Goal: Task Accomplishment & Management: Use online tool/utility

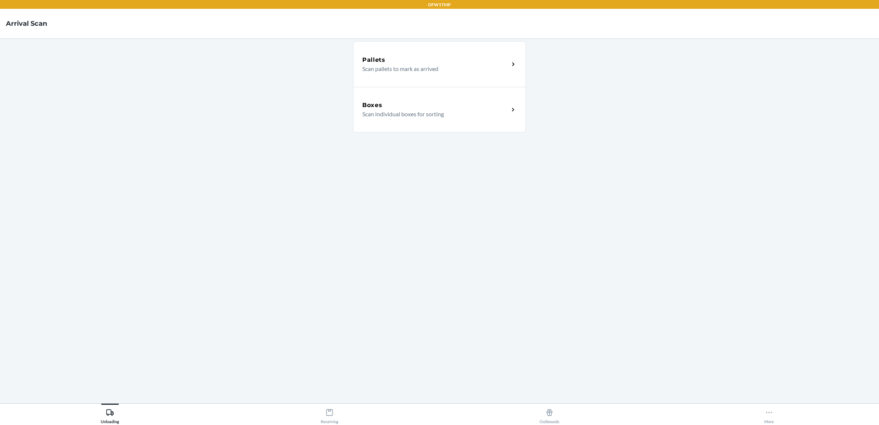
click at [418, 104] on div "Boxes" at bounding box center [435, 105] width 147 height 9
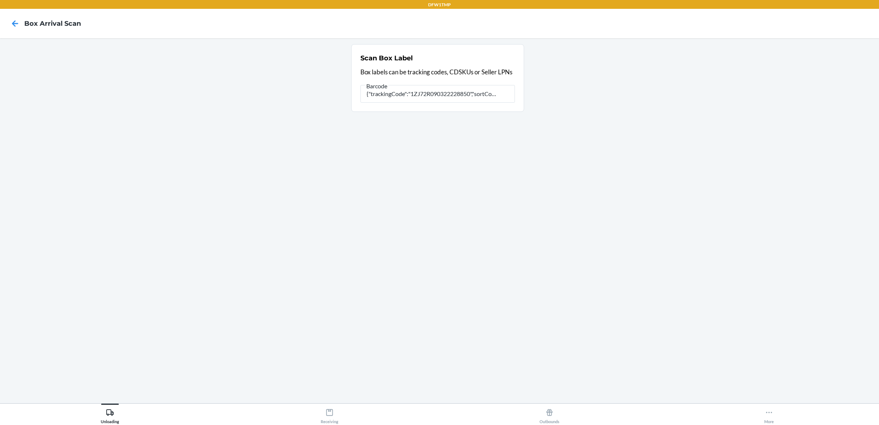
type input "{"trackingCode":"1ZJ72R090322228850","sortCode":"DFW-P1"}"
type input "{"
type input "{"trackingCode":"1ZJ72R090322228850","sortCode":"DFW-P1"}"
type input "{"
type input "{"trackingCode":"1ZJ72R090322228850","sortCode":"DFW-P1"}"
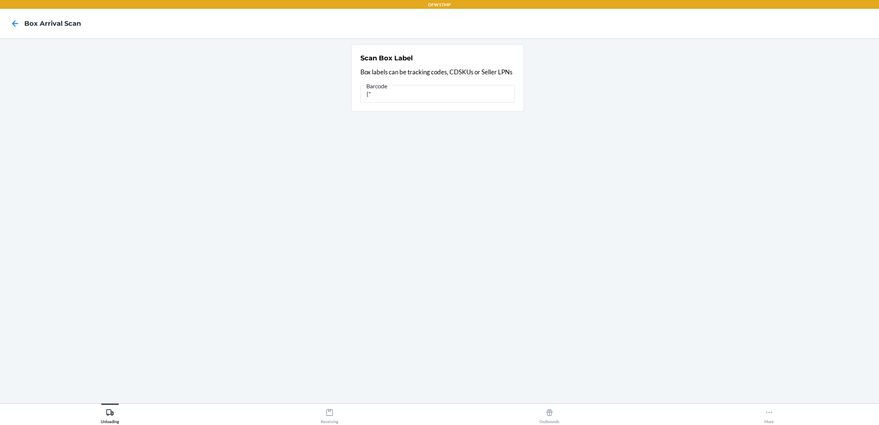
type input "{"
type input "{"trackingCode":"1ZJ72R090322228850","sortCode":"DFW-P1"}"
type input "{"
type input "1zj72r090322228850"
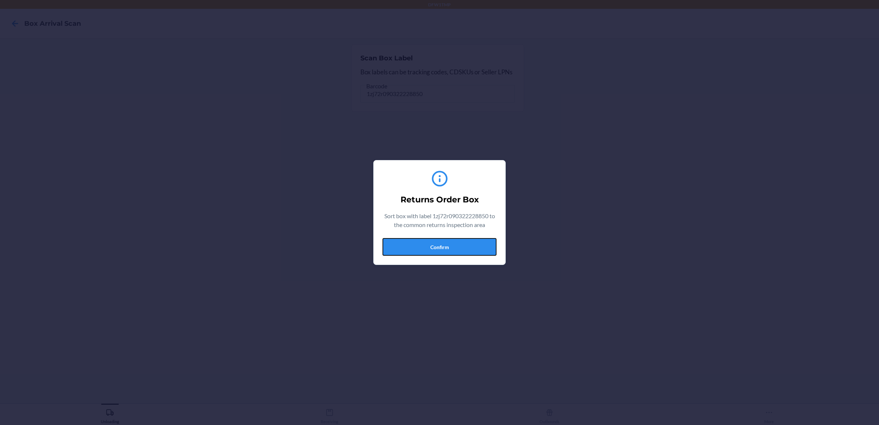
click at [462, 250] on button "Confirm" at bounding box center [439, 247] width 114 height 18
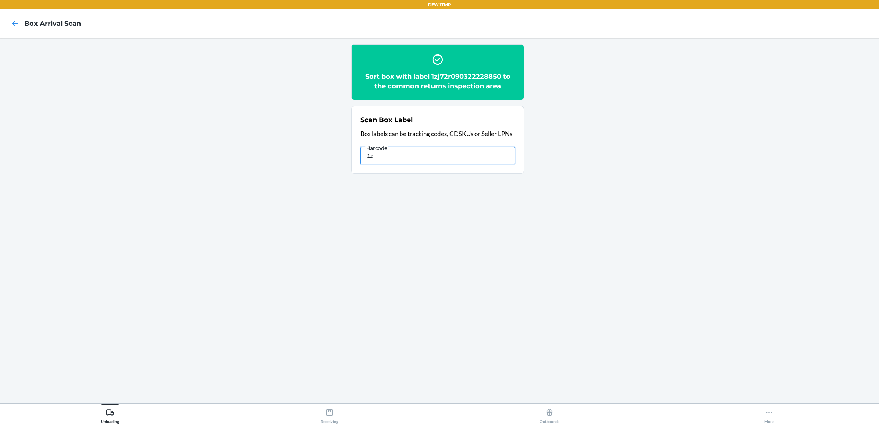
type input "1"
type input "1zj72r090322228850"
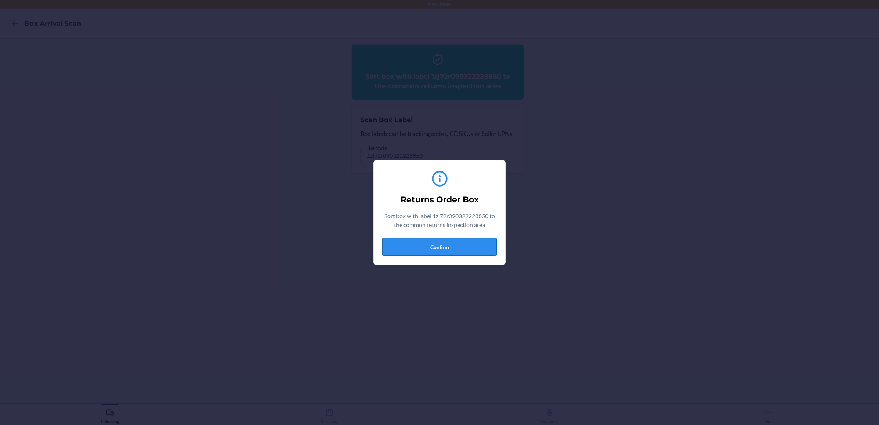
click at [424, 246] on button "Confirm" at bounding box center [439, 247] width 114 height 18
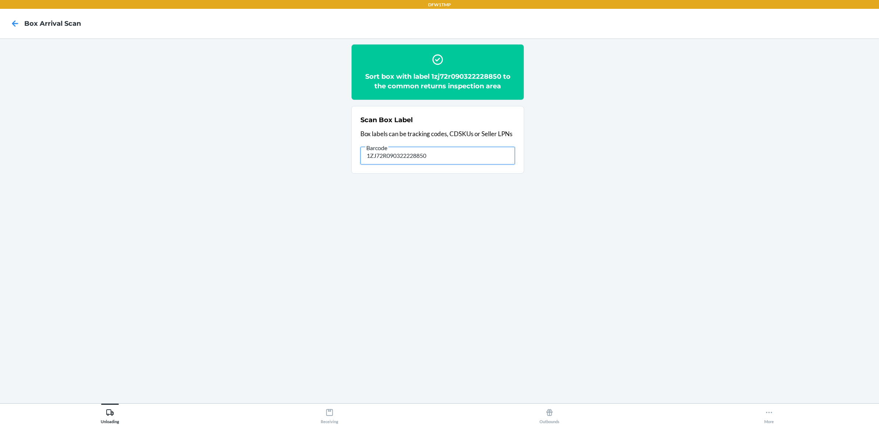
type input "1ZJ72R090322228850"
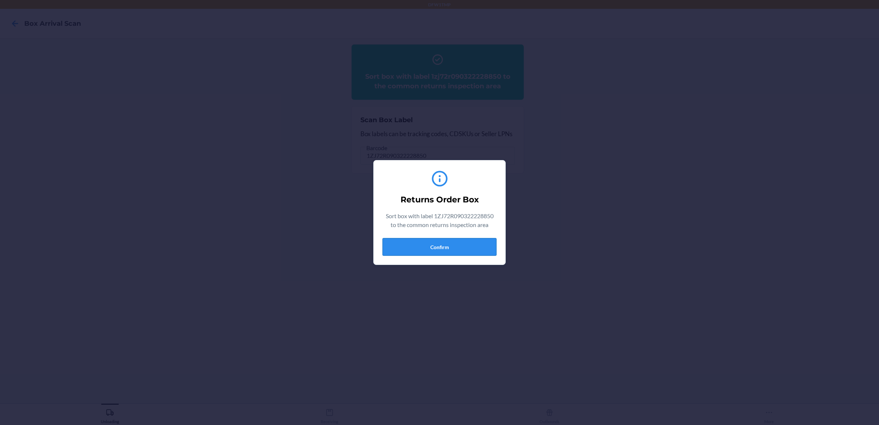
click at [430, 247] on button "Confirm" at bounding box center [439, 247] width 114 height 18
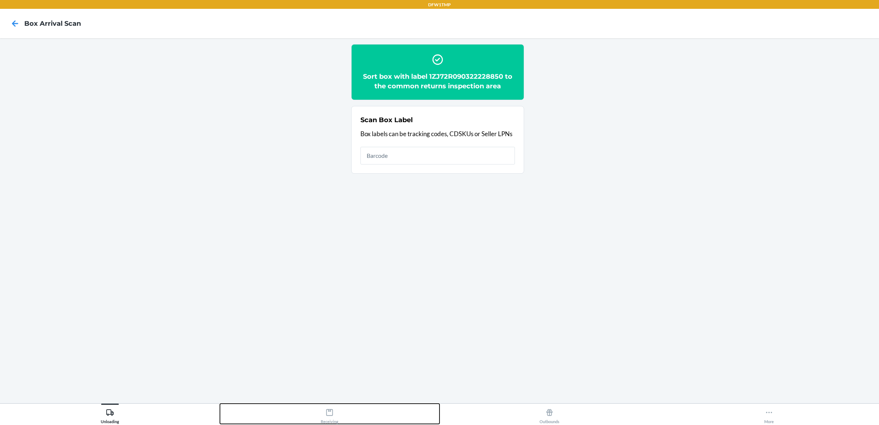
click at [332, 414] on icon at bounding box center [329, 412] width 8 height 8
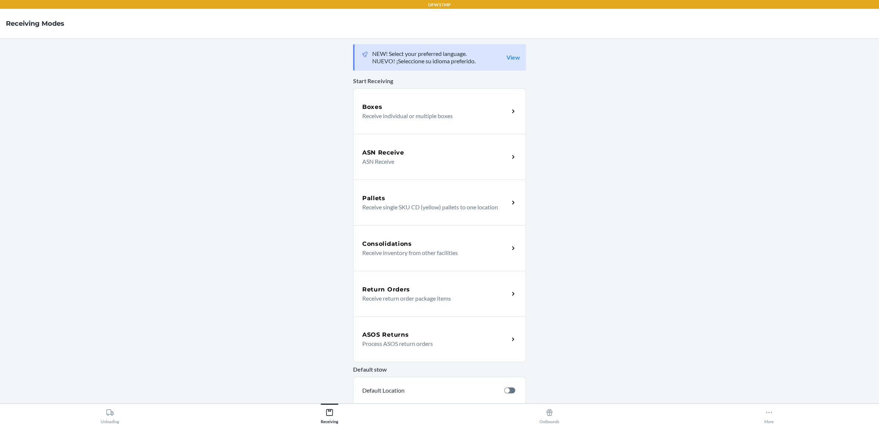
click at [401, 289] on h5 "Return Orders" at bounding box center [386, 289] width 48 height 9
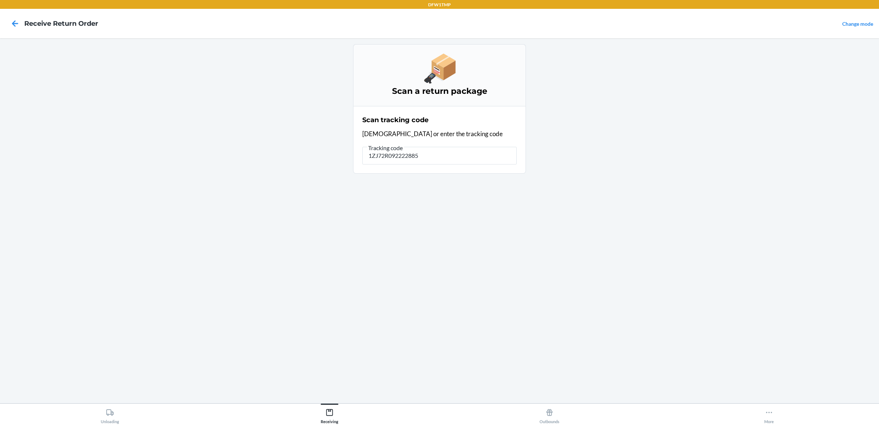
type input "1ZJ72R0922228850"
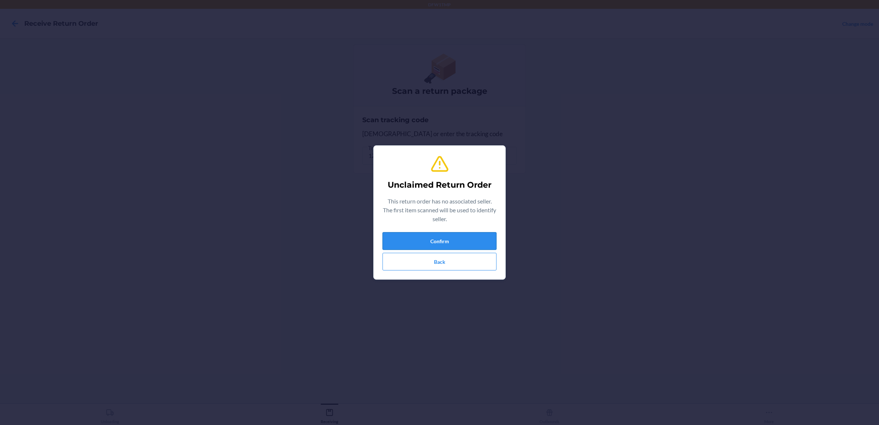
click at [461, 240] on button "Confirm" at bounding box center [439, 241] width 114 height 18
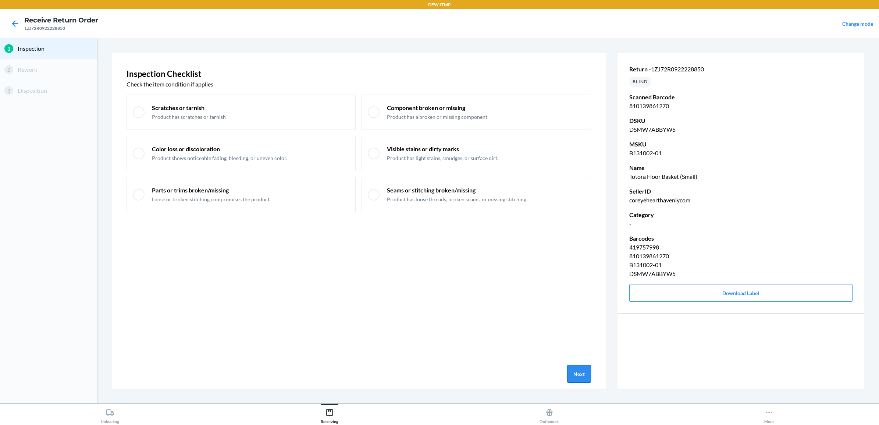
click at [574, 371] on button "Next" at bounding box center [579, 374] width 24 height 18
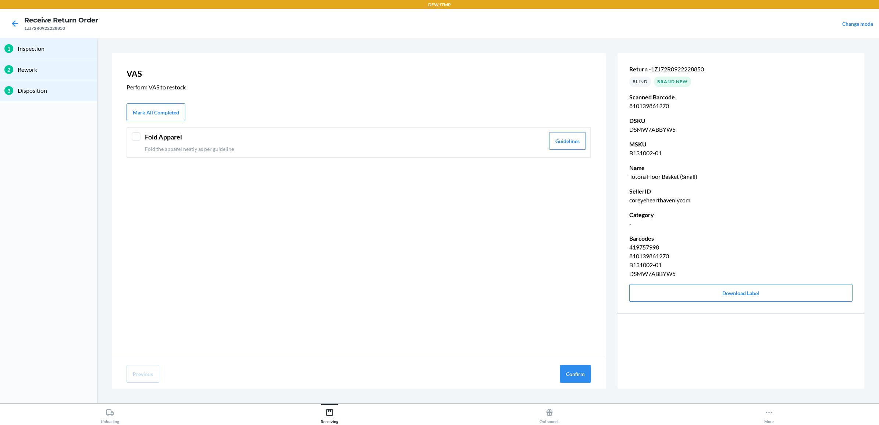
click at [137, 135] on div at bounding box center [136, 136] width 9 height 9
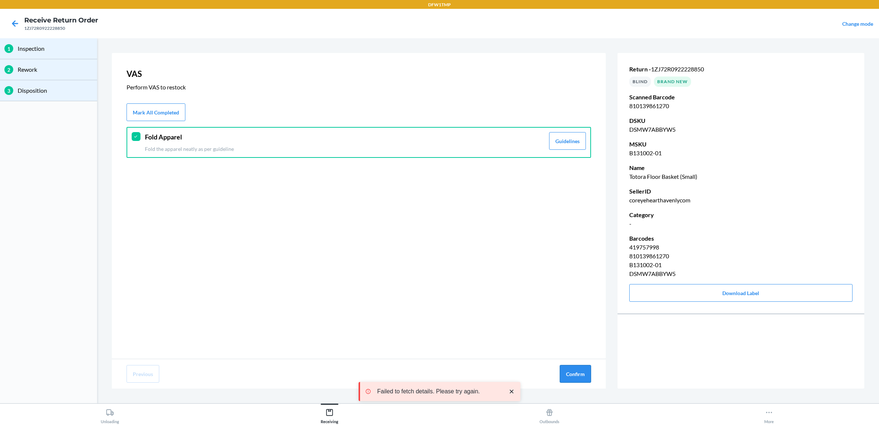
click at [574, 373] on button "Confirm" at bounding box center [574, 374] width 31 height 18
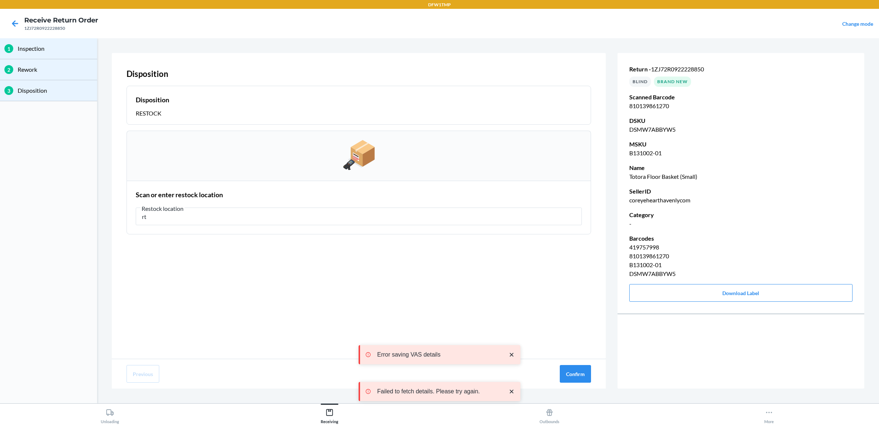
type input "r"
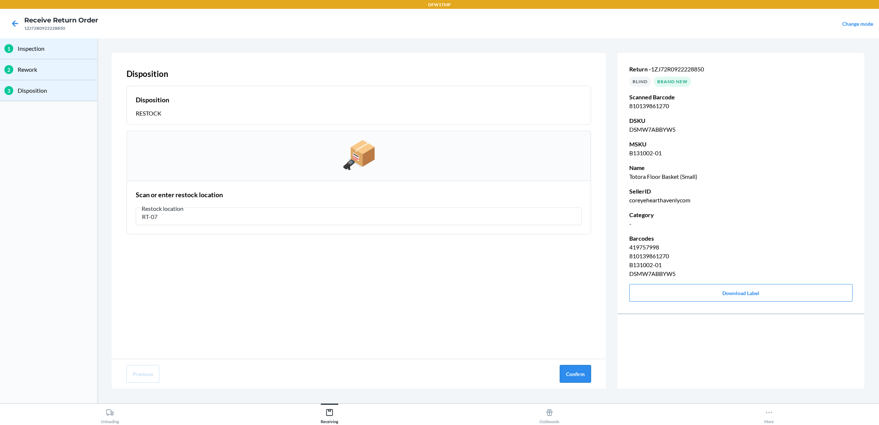
type input "RT-07"
click at [580, 372] on button "Confirm" at bounding box center [574, 374] width 31 height 18
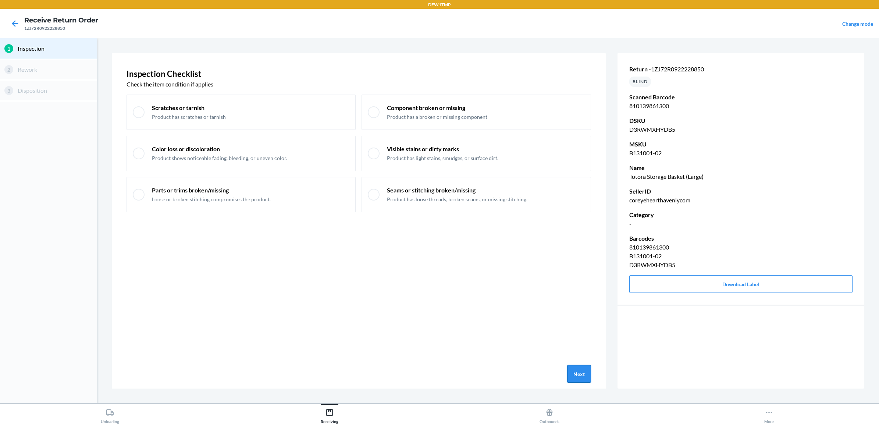
click at [578, 370] on button "Next" at bounding box center [579, 374] width 24 height 18
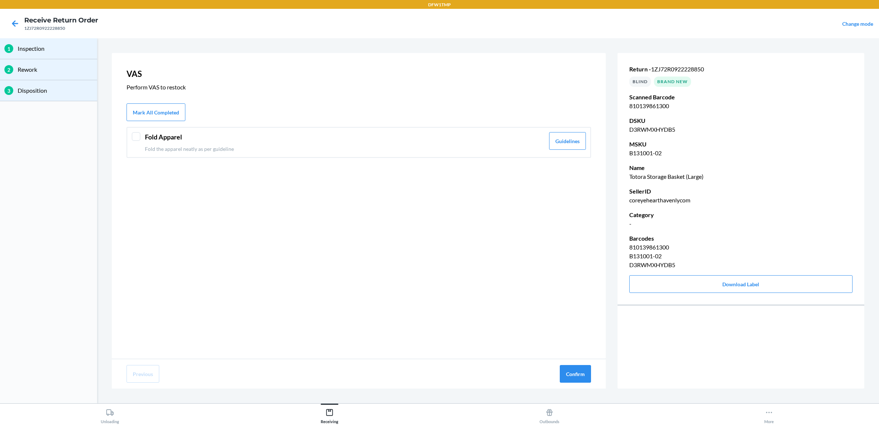
click at [147, 132] on header "Fold Apparel" at bounding box center [345, 137] width 400 height 10
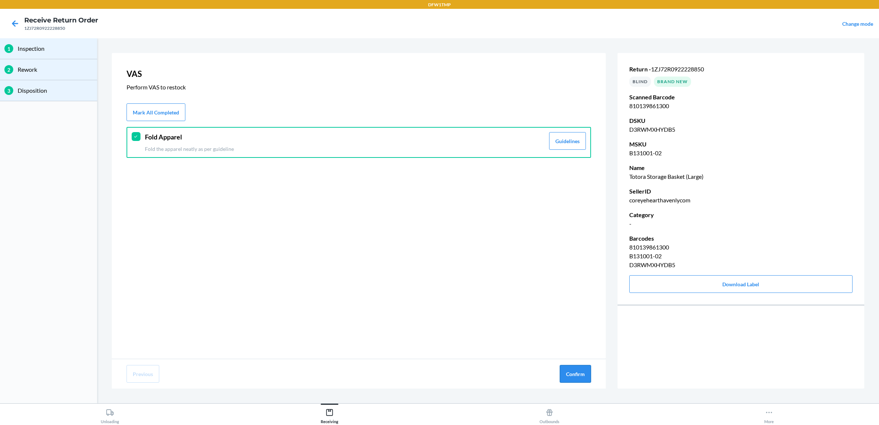
click at [571, 372] on button "Confirm" at bounding box center [574, 374] width 31 height 18
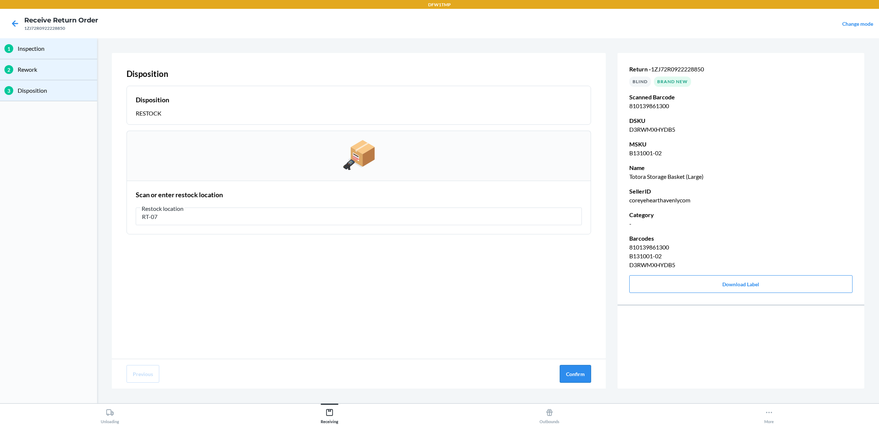
type input "RT-07"
click at [576, 368] on button "Confirm" at bounding box center [574, 374] width 31 height 18
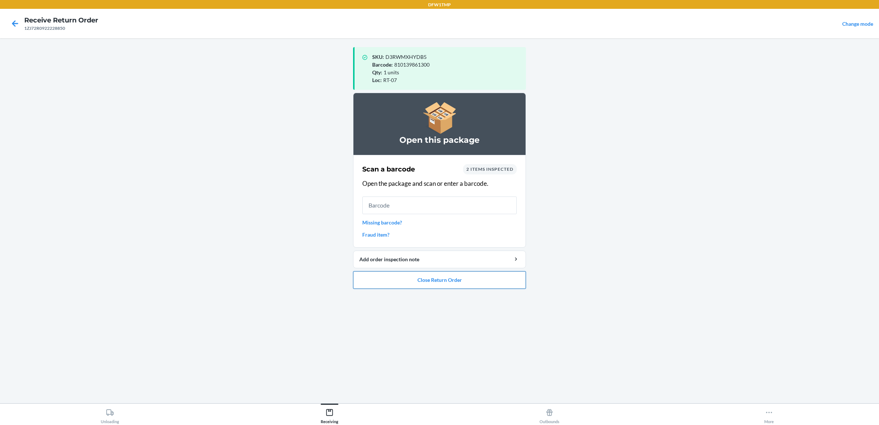
click at [438, 280] on button "Close Return Order" at bounding box center [439, 280] width 173 height 18
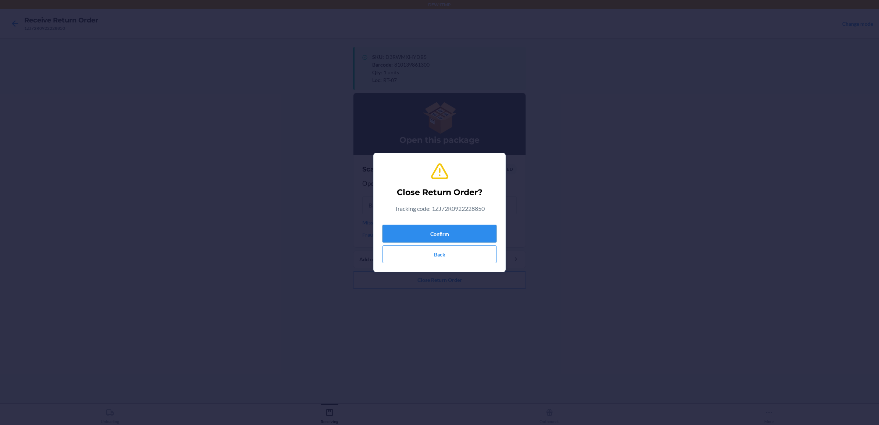
click at [438, 233] on button "Confirm" at bounding box center [439, 234] width 114 height 18
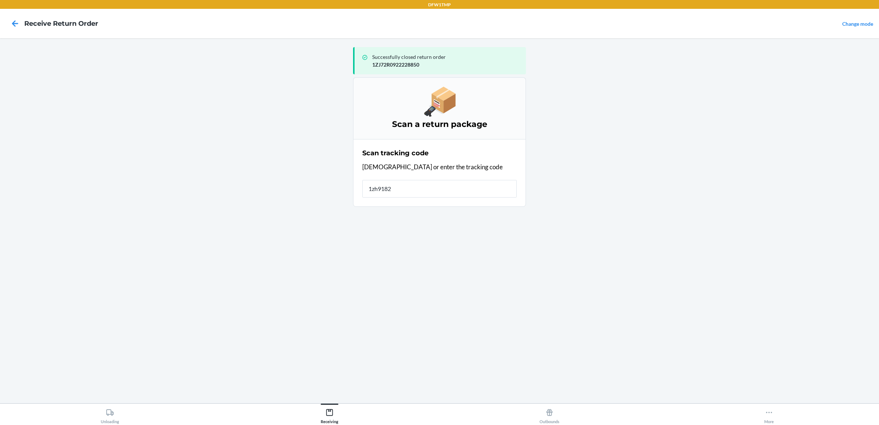
type input "1zh91825"
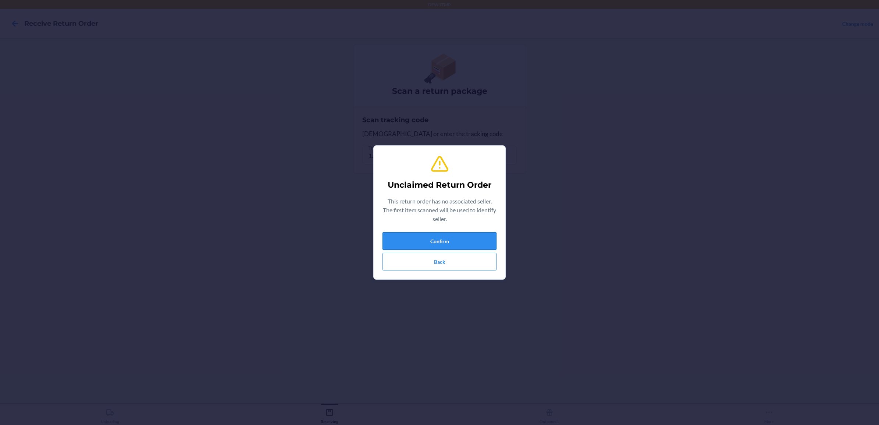
click at [464, 239] on button "Confirm" at bounding box center [439, 241] width 114 height 18
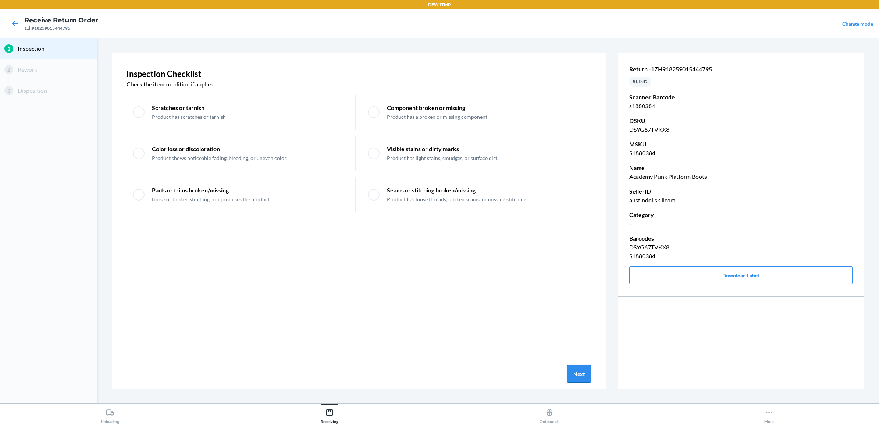
click at [582, 373] on button "Next" at bounding box center [579, 374] width 24 height 18
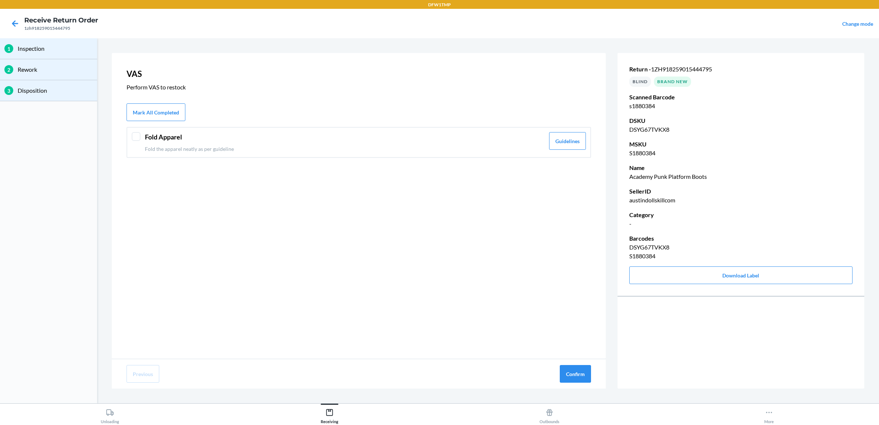
click at [253, 139] on header "Fold Apparel" at bounding box center [345, 137] width 400 height 10
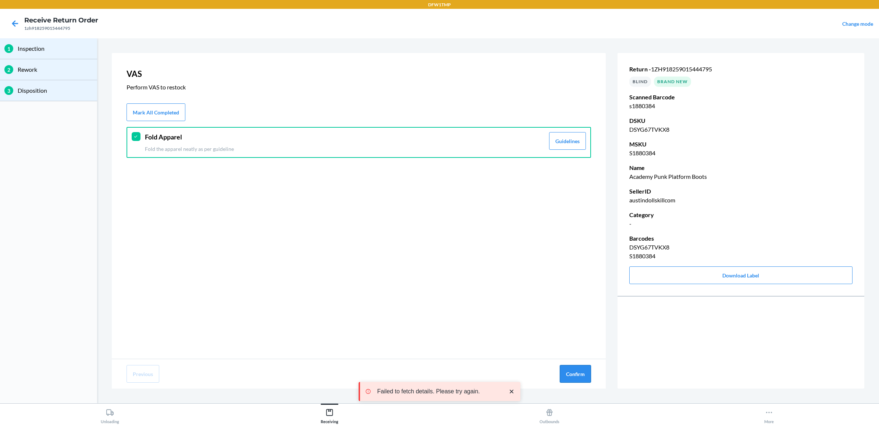
click at [575, 373] on button "Confirm" at bounding box center [574, 374] width 31 height 18
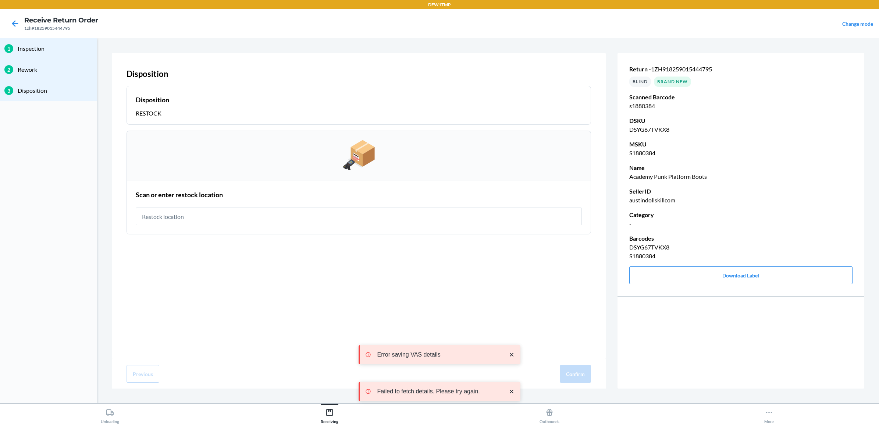
click at [245, 218] on input "text" at bounding box center [359, 216] width 446 height 18
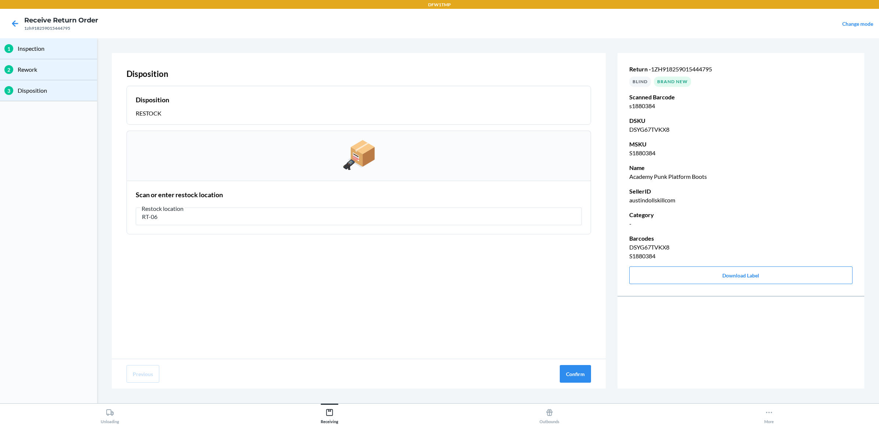
type input "RT-06"
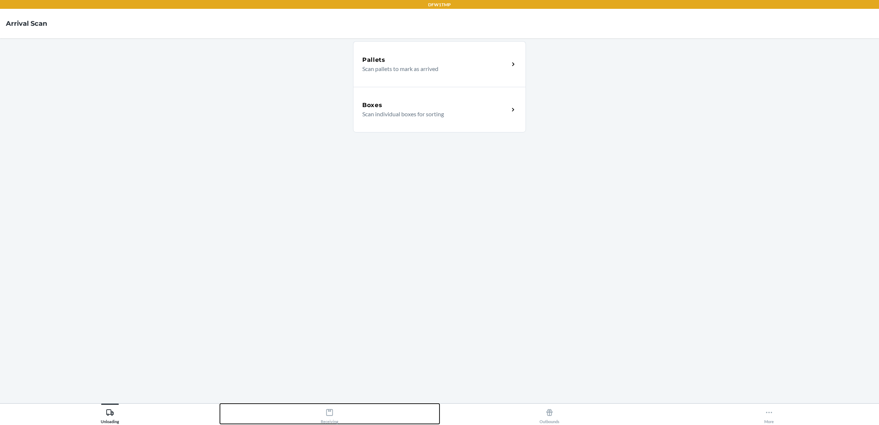
click at [331, 422] on div "Receiving" at bounding box center [330, 414] width 18 height 18
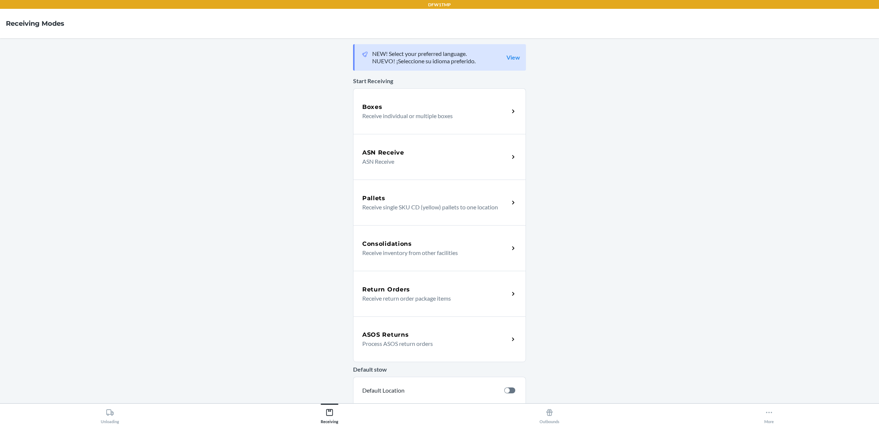
click at [411, 291] on div "Return Orders" at bounding box center [435, 289] width 147 height 9
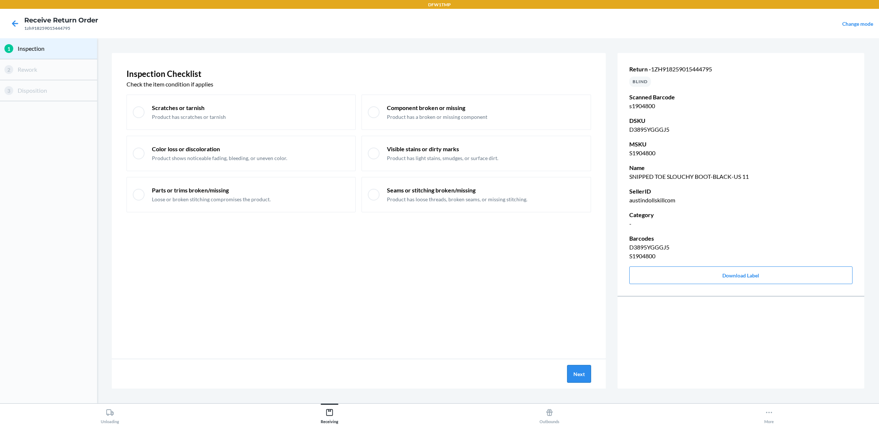
click at [578, 373] on button "Next" at bounding box center [579, 374] width 24 height 18
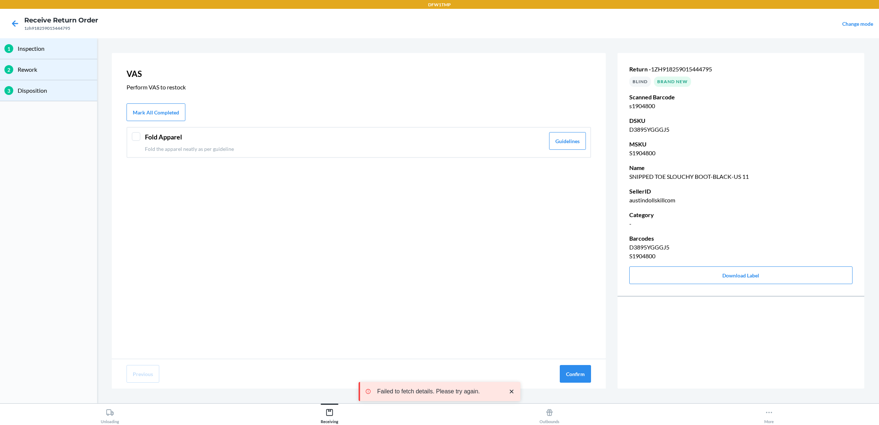
drag, startPoint x: 395, startPoint y: 136, endPoint x: 396, endPoint y: 140, distance: 4.2
click at [394, 136] on header "Fold Apparel" at bounding box center [345, 137] width 400 height 10
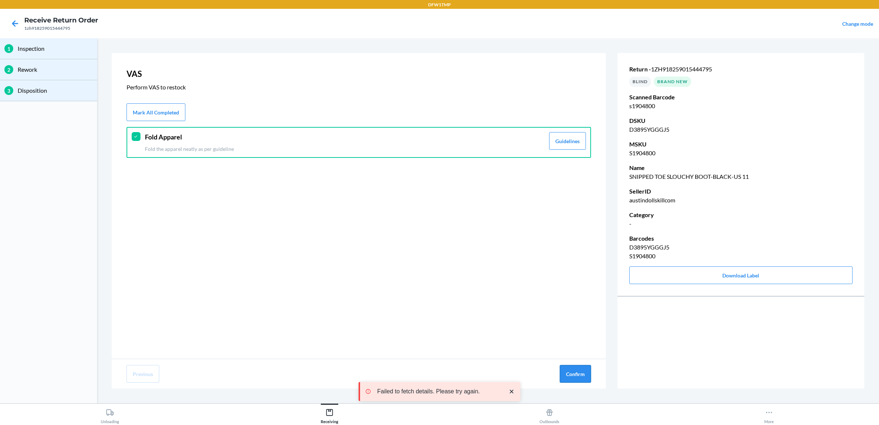
click at [576, 369] on button "Confirm" at bounding box center [574, 374] width 31 height 18
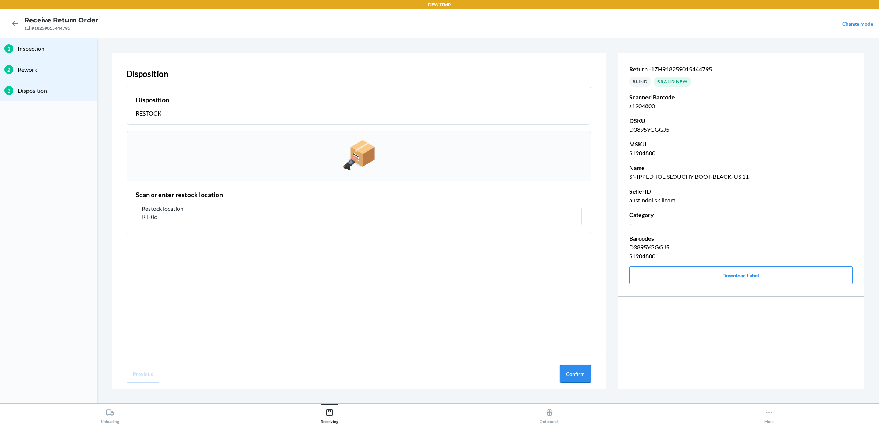
type input "RT-06"
click at [585, 375] on button "Confirm" at bounding box center [574, 374] width 31 height 18
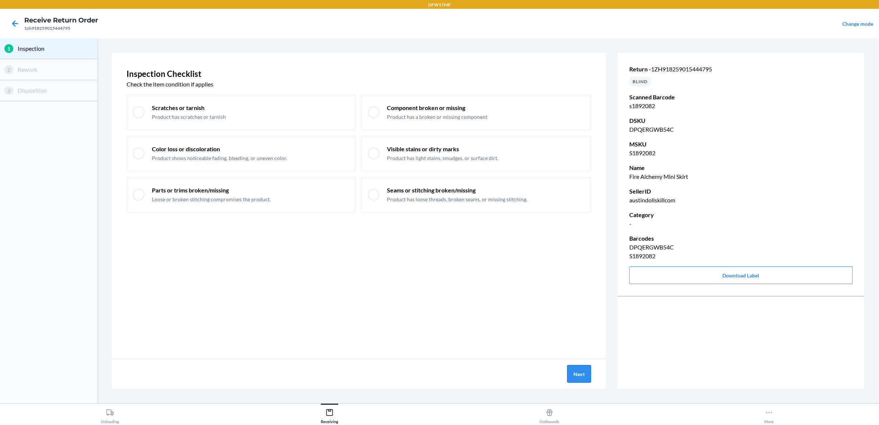
click at [572, 371] on button "Next" at bounding box center [579, 374] width 24 height 18
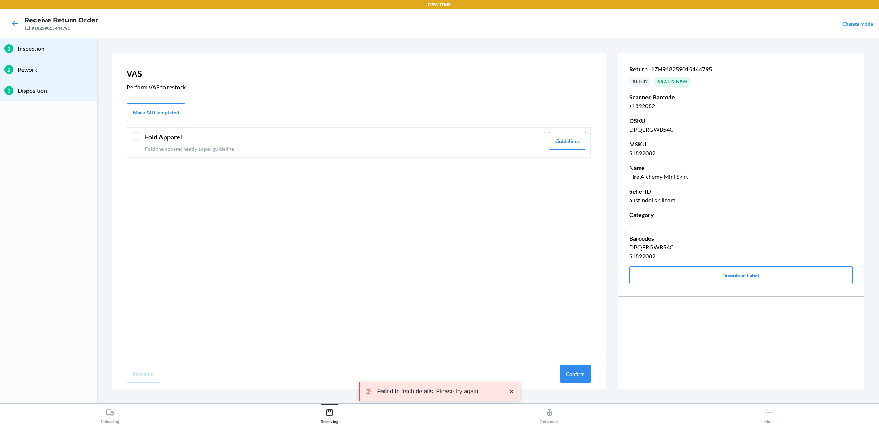
click at [258, 151] on p "Fold the apparel neatly as per guideline" at bounding box center [345, 149] width 400 height 8
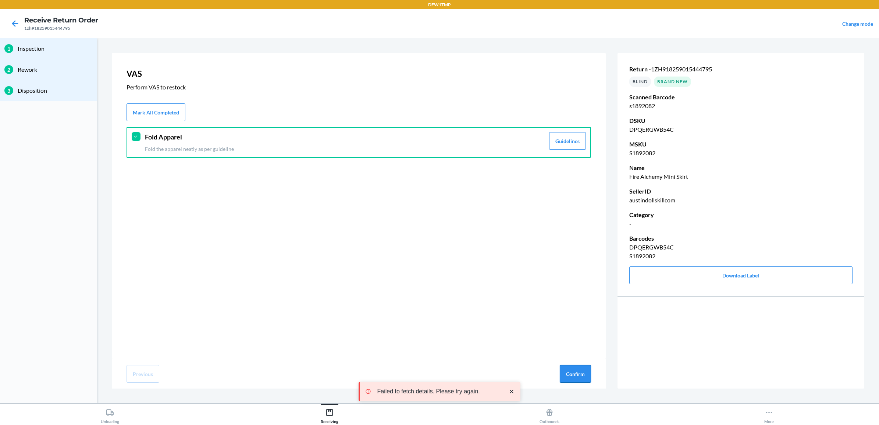
click at [576, 373] on button "Confirm" at bounding box center [574, 374] width 31 height 18
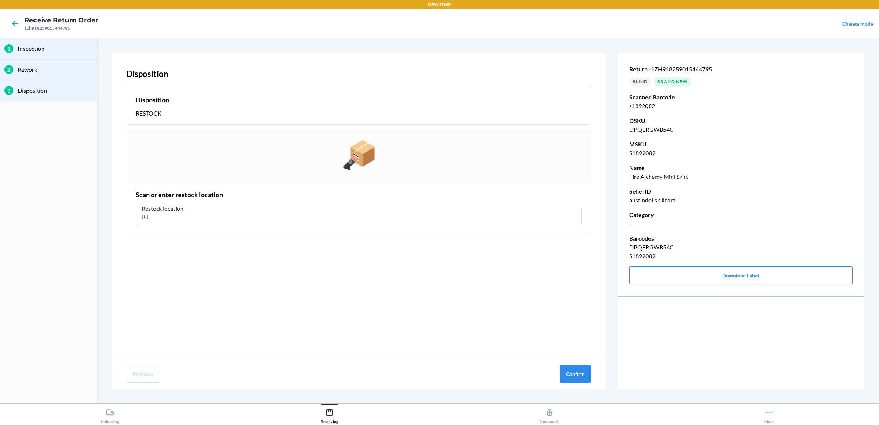
click at [569, 424] on html "DFW1TMP Receive Return Order 1zh918259015444795 Change mode 1 Inspection 2 Rewo…" at bounding box center [439, 212] width 879 height 425
click at [199, 217] on input "RT-" at bounding box center [359, 216] width 446 height 18
type input "RT-06"
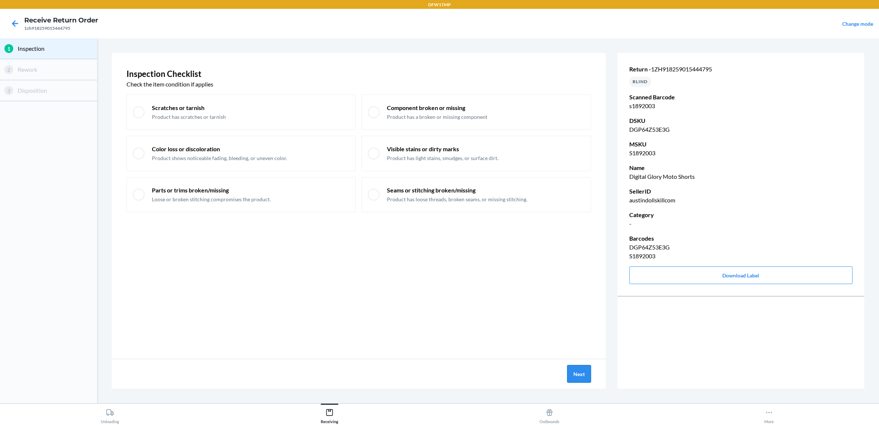
click at [576, 375] on button "Next" at bounding box center [579, 374] width 24 height 18
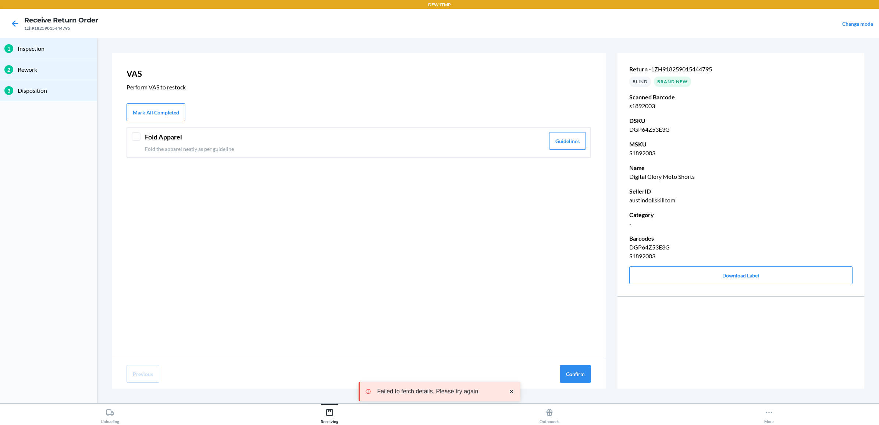
click at [289, 142] on div "Fold Apparel Fold the apparel neatly as per guideline" at bounding box center [345, 142] width 400 height 21
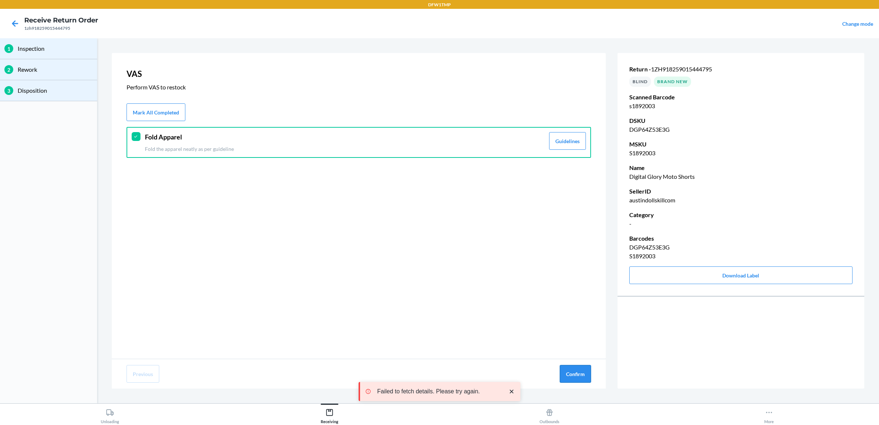
click at [570, 372] on button "Confirm" at bounding box center [574, 374] width 31 height 18
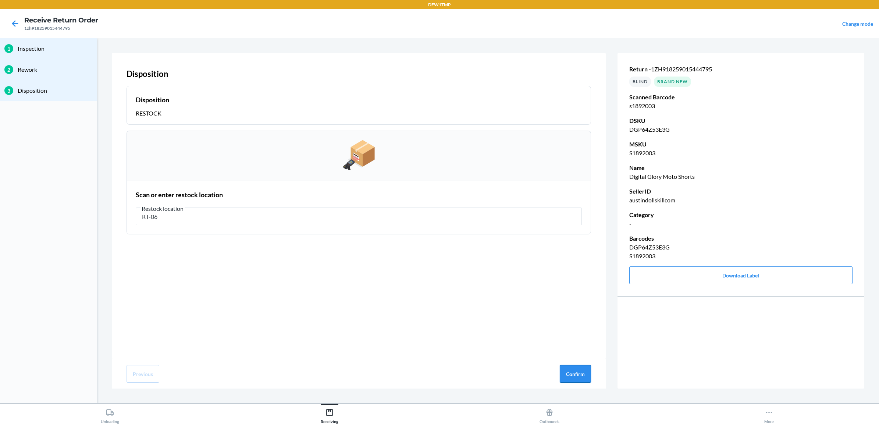
type input "RT-06"
drag, startPoint x: 570, startPoint y: 371, endPoint x: 568, endPoint y: 382, distance: 11.2
click at [570, 371] on button "Confirm" at bounding box center [574, 374] width 31 height 18
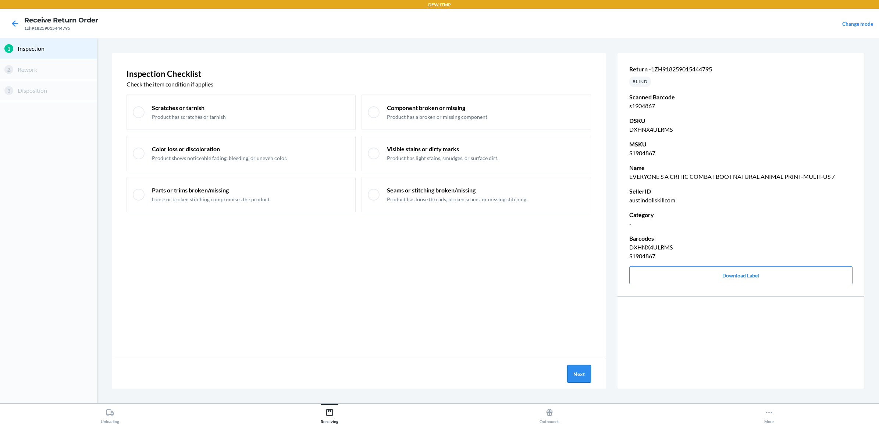
click at [571, 372] on button "Next" at bounding box center [579, 374] width 24 height 18
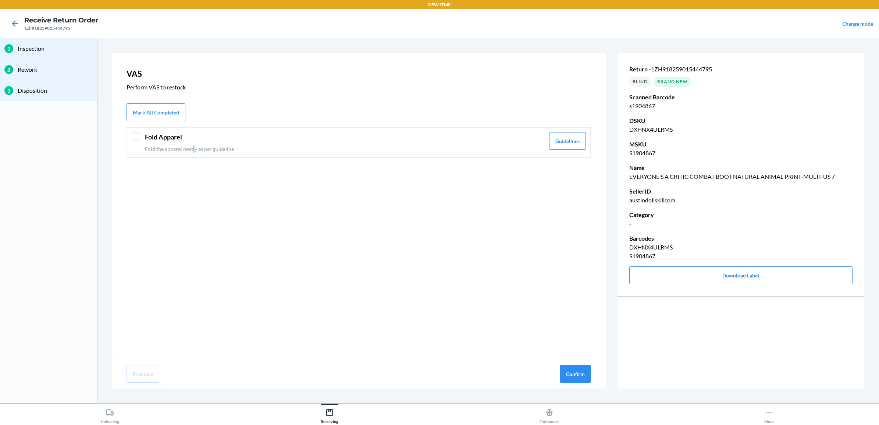
click at [193, 145] on p "Fold the apparel neatly as per guideline" at bounding box center [345, 149] width 400 height 8
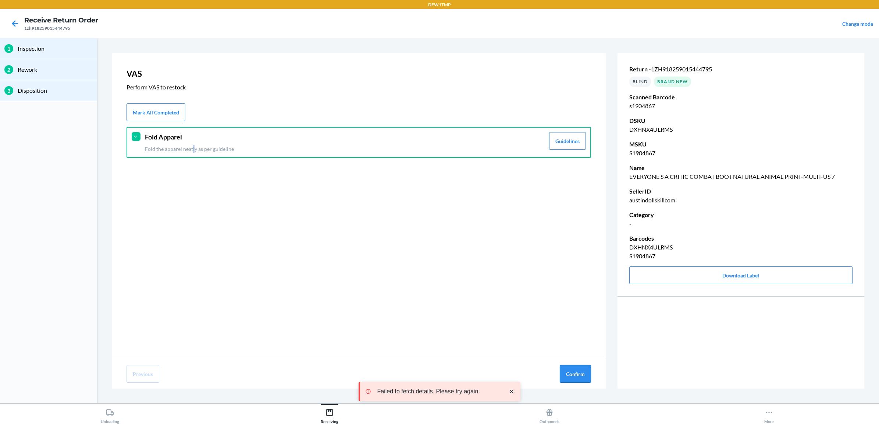
click at [568, 373] on button "Confirm" at bounding box center [574, 374] width 31 height 18
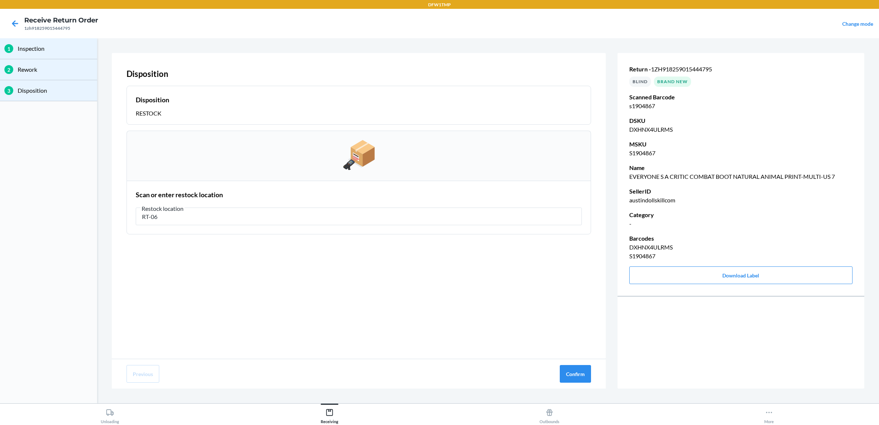
type input "RT-06"
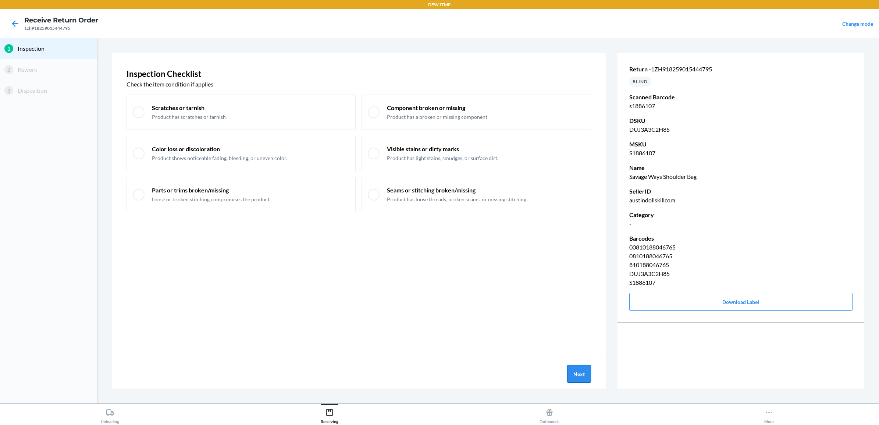
click at [578, 370] on button "Next" at bounding box center [579, 374] width 24 height 18
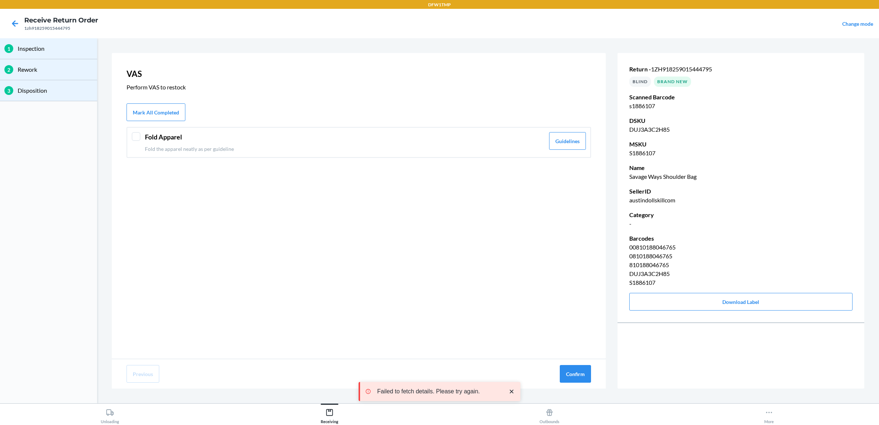
click at [382, 146] on p "Fold the apparel neatly as per guideline" at bounding box center [345, 149] width 400 height 8
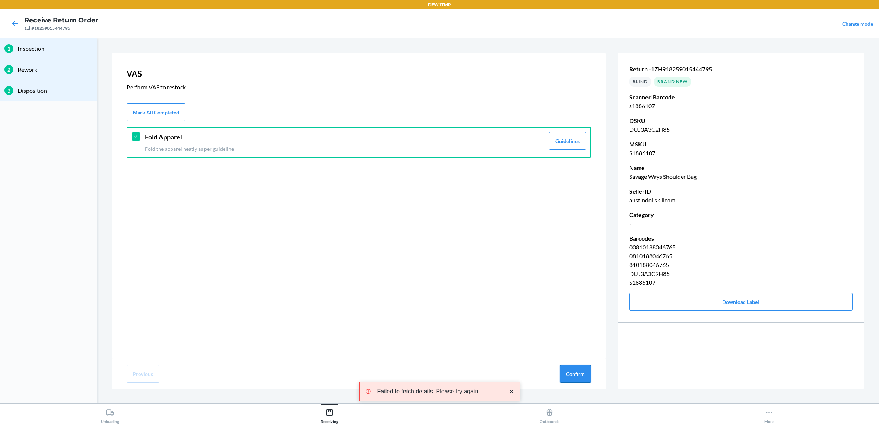
click at [574, 372] on button "Confirm" at bounding box center [574, 374] width 31 height 18
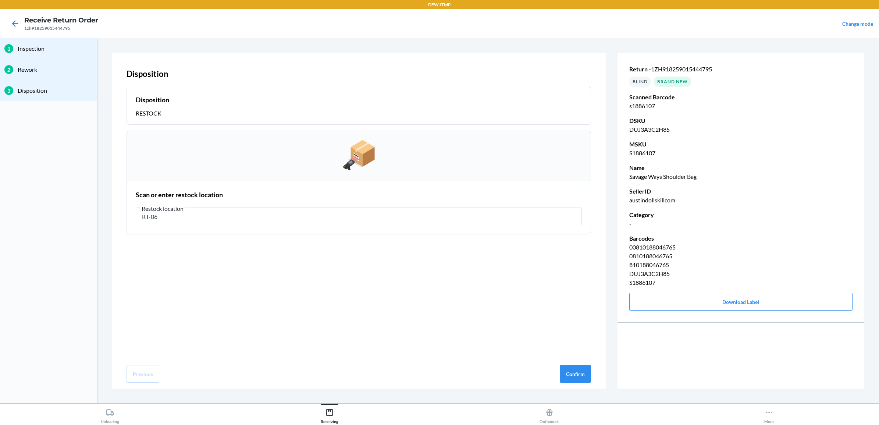
type input "RT-06"
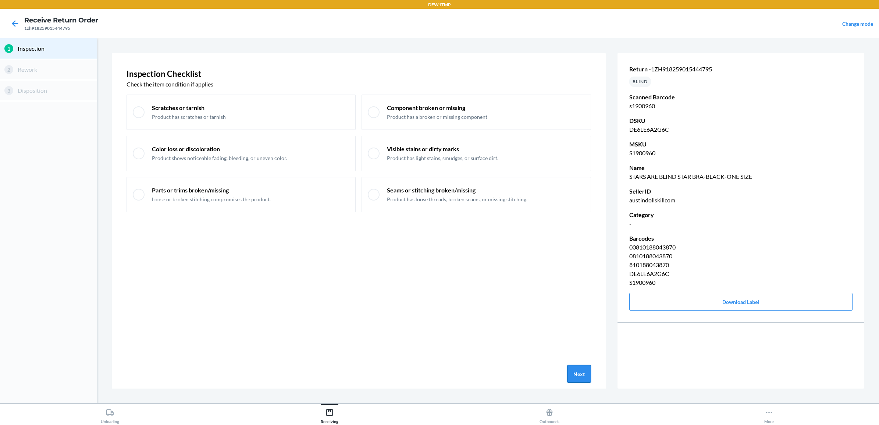
click at [581, 373] on button "Next" at bounding box center [579, 374] width 24 height 18
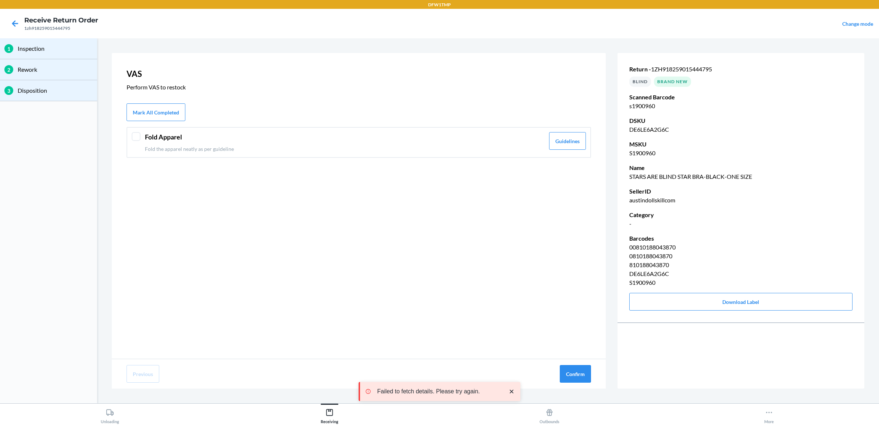
click at [201, 144] on div "Fold Apparel Fold the apparel neatly as per guideline" at bounding box center [345, 142] width 400 height 21
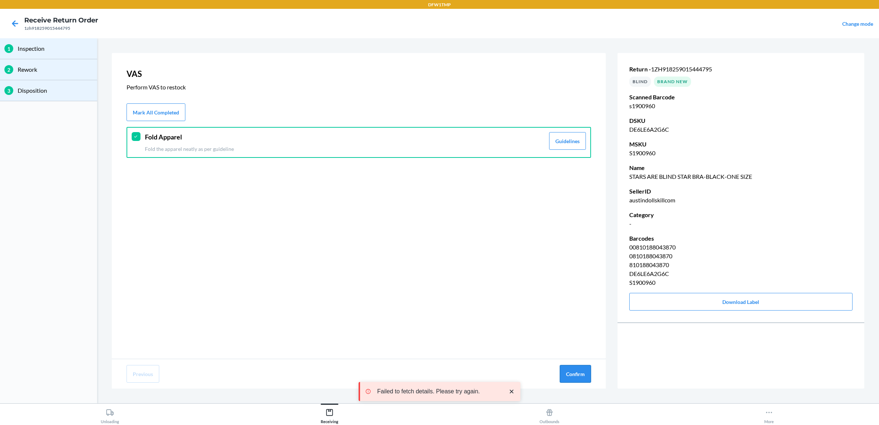
click at [572, 371] on button "Confirm" at bounding box center [574, 374] width 31 height 18
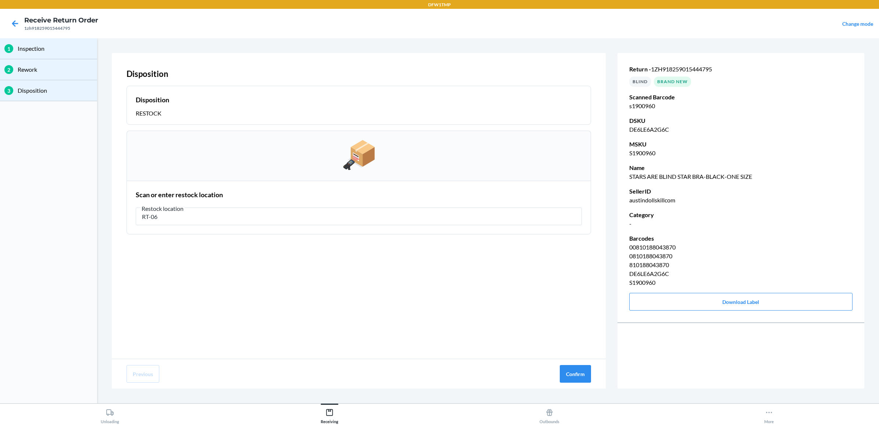
type input "RT-06"
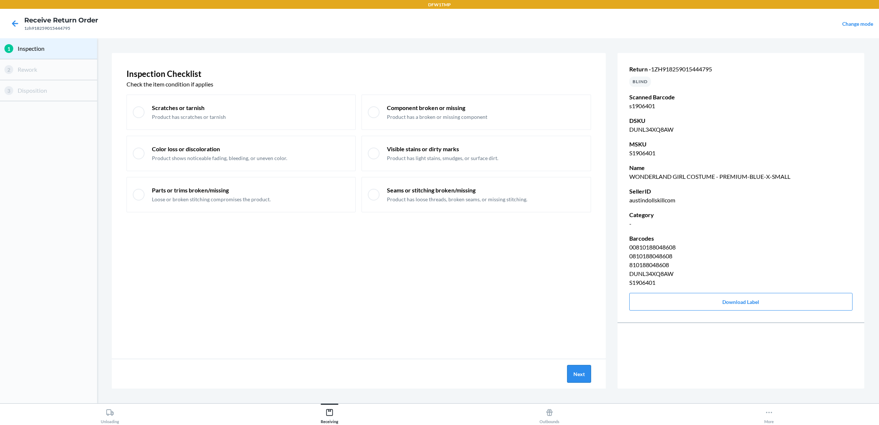
click at [583, 373] on button "Next" at bounding box center [579, 374] width 24 height 18
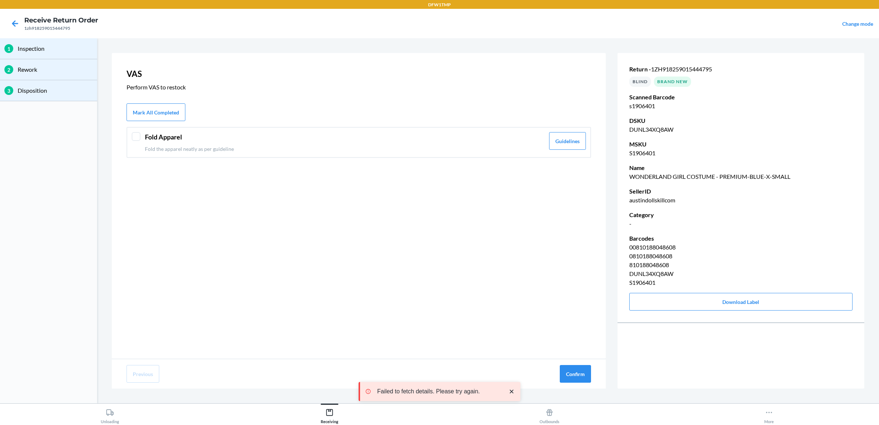
click at [258, 146] on p "Fold the apparel neatly as per guideline" at bounding box center [345, 149] width 400 height 8
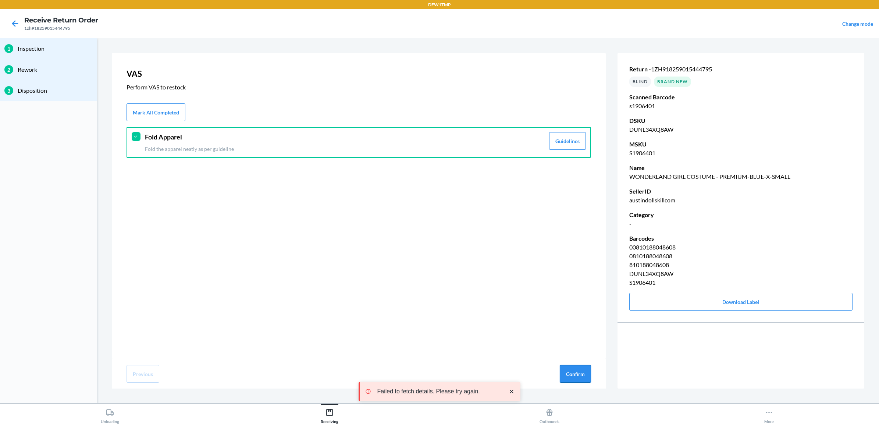
click at [577, 374] on button "Confirm" at bounding box center [574, 374] width 31 height 18
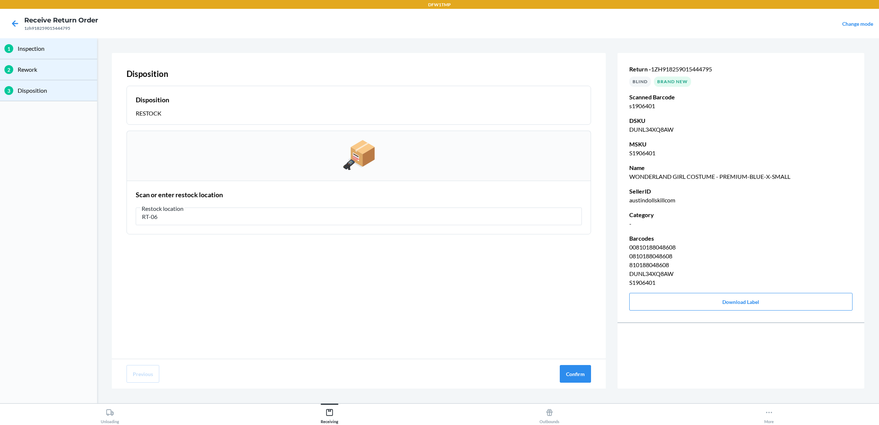
type input "RT-06"
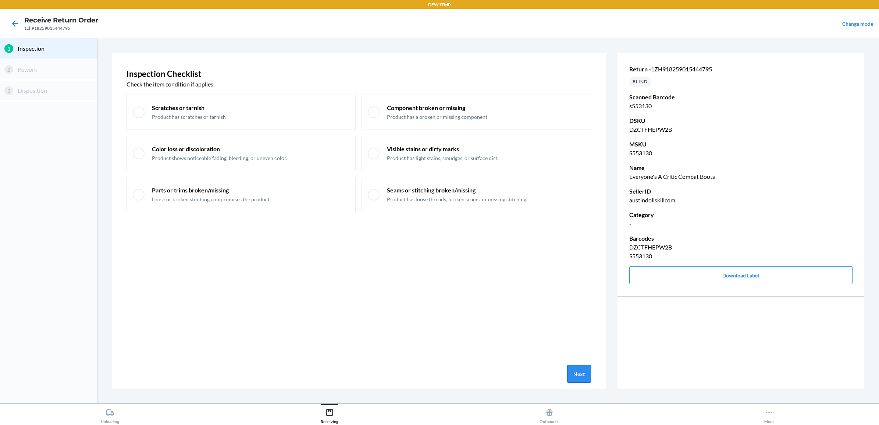
click at [572, 373] on button "Next" at bounding box center [579, 374] width 24 height 18
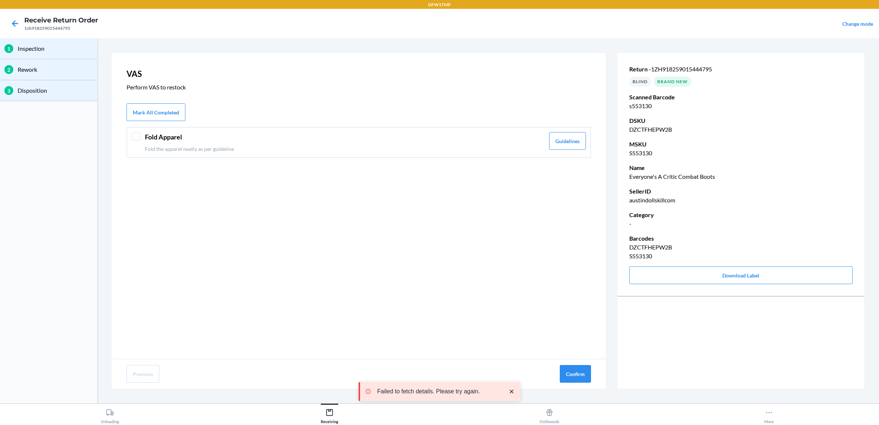
click at [281, 145] on p "Fold the apparel neatly as per guideline" at bounding box center [345, 149] width 400 height 8
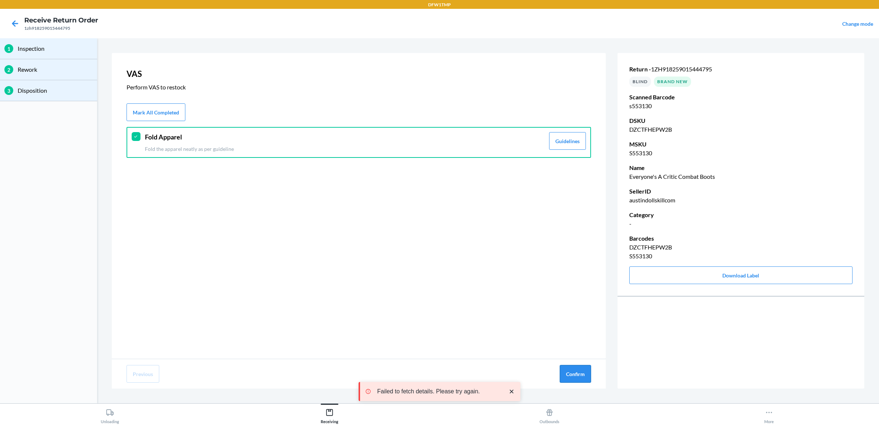
click at [573, 372] on button "Confirm" at bounding box center [574, 374] width 31 height 18
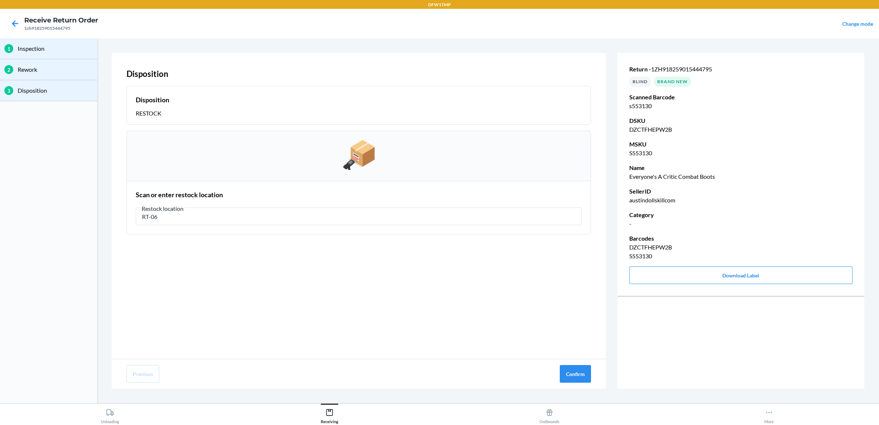
type input "RT-06"
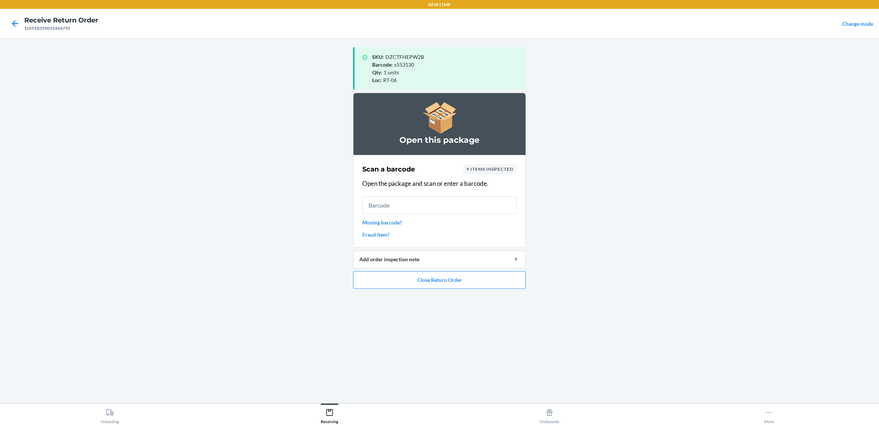
drag, startPoint x: 559, startPoint y: 114, endPoint x: 544, endPoint y: 84, distance: 34.2
click at [544, 84] on main "SKU : DZCTFHEPW2B Barcode : s553130 Qty : 1 units Loc : RT-06 Open this package…" at bounding box center [439, 220] width 879 height 365
drag, startPoint x: 484, startPoint y: 120, endPoint x: 716, endPoint y: 94, distance: 232.7
click at [716, 94] on main "SKU : DZCTFHEPW2B Barcode : s553130 Qty : 1 units Loc : RT-06 Open this package…" at bounding box center [439, 220] width 879 height 365
click at [507, 130] on div "Open this package" at bounding box center [439, 124] width 173 height 62
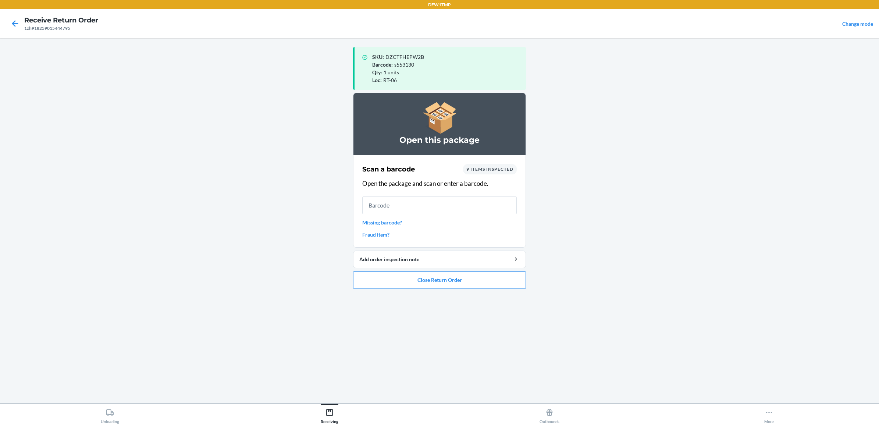
drag, startPoint x: 507, startPoint y: 130, endPoint x: 704, endPoint y: 132, distance: 197.8
click at [704, 132] on main "SKU : DZCTFHEPW2B Barcode : s553130 Qty : 1 units Loc : RT-06 Open this package…" at bounding box center [439, 220] width 879 height 365
click at [765, 418] on div "More" at bounding box center [769, 414] width 10 height 18
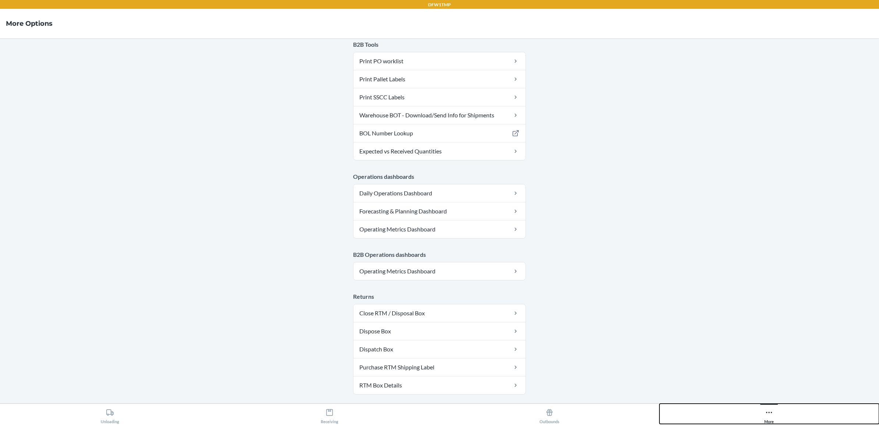
scroll to position [284, 0]
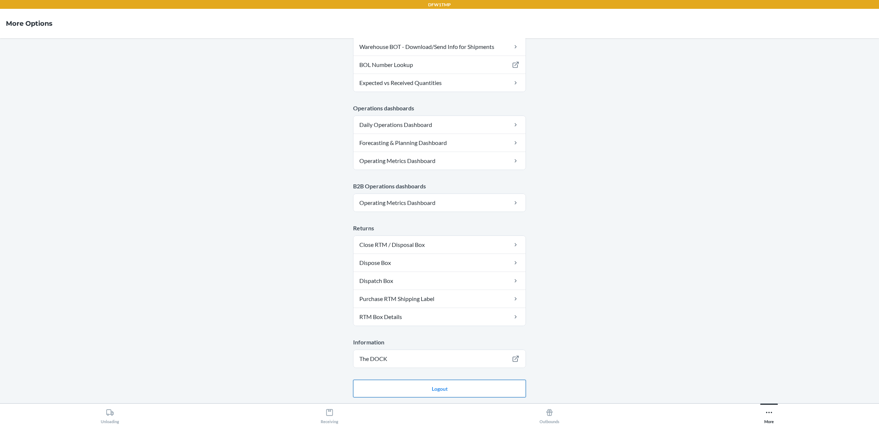
click at [469, 387] on button "Logout" at bounding box center [439, 388] width 173 height 18
